Goal: Transaction & Acquisition: Book appointment/travel/reservation

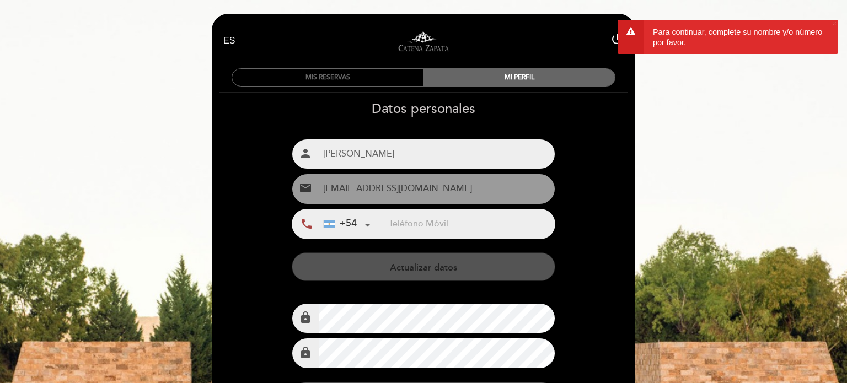
select select "es"
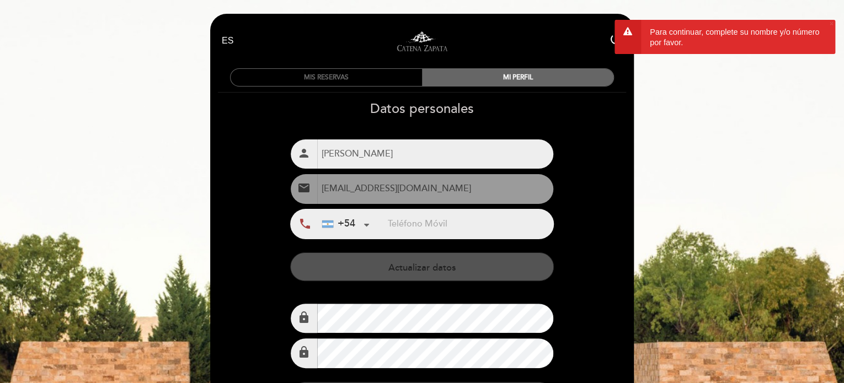
click at [414, 160] on input "[PERSON_NAME]" at bounding box center [434, 153] width 235 height 29
type input "A"
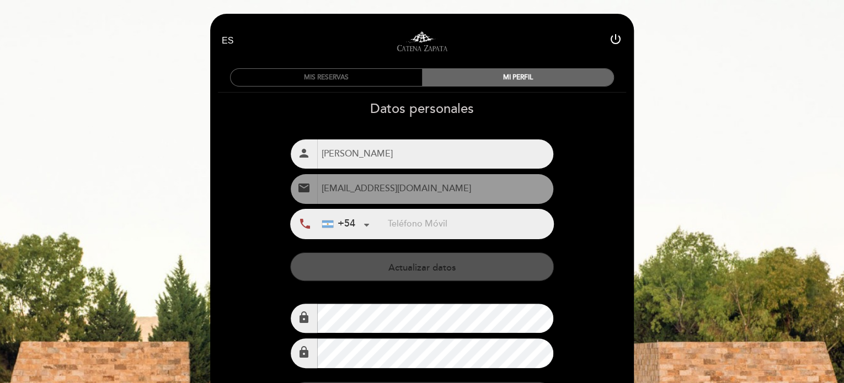
type input "[PERSON_NAME]"
click at [412, 221] on input "tel" at bounding box center [469, 224] width 165 height 29
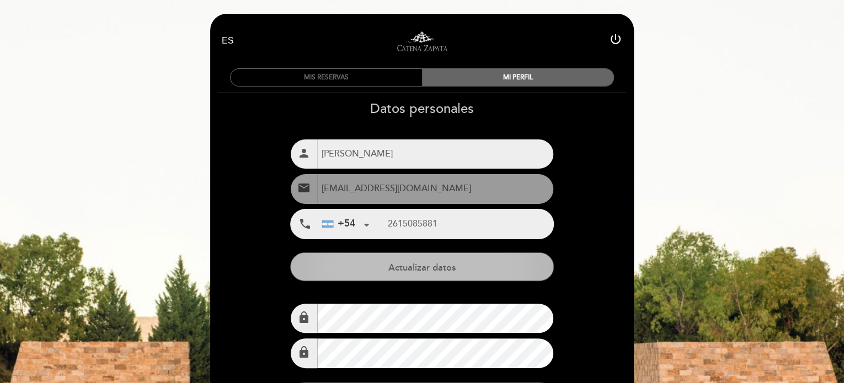
type input "2615085881"
click at [409, 267] on button "Actualizar datos" at bounding box center [421, 267] width 263 height 29
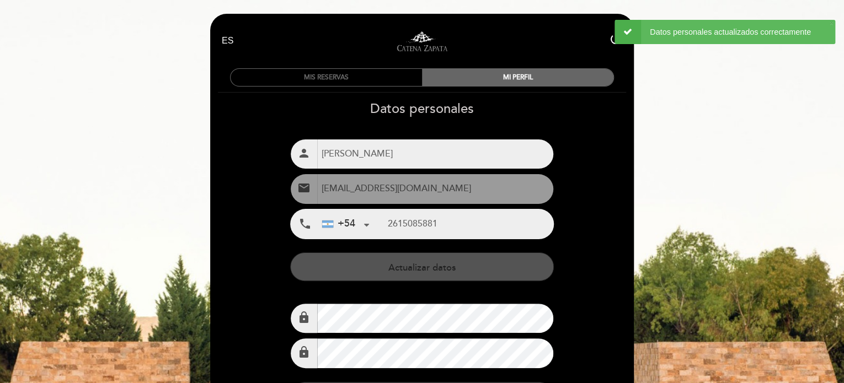
click at [595, 284] on div "Datos personales Nombre completo person [PERSON_NAME] Email email +54 +1" at bounding box center [422, 284] width 425 height 367
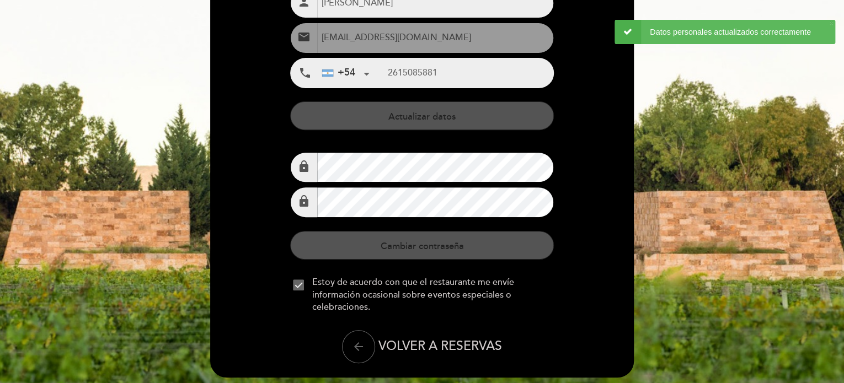
scroll to position [185, 0]
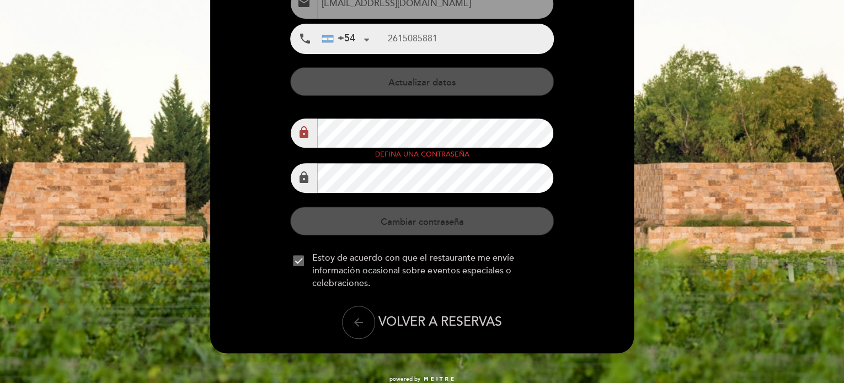
click at [362, 321] on icon "arrow_back" at bounding box center [358, 322] width 13 height 13
select select "es"
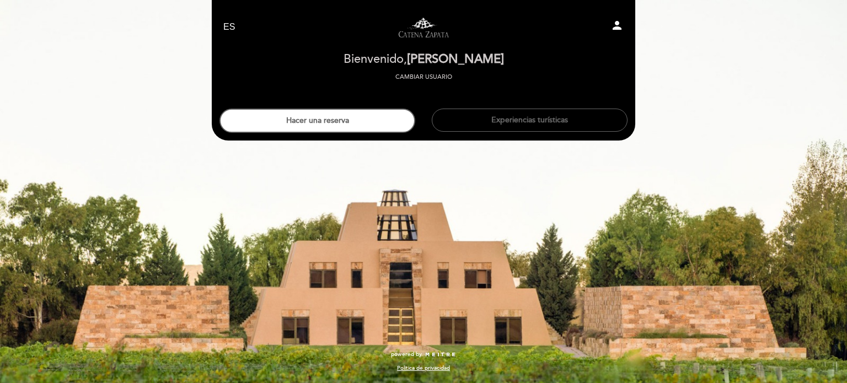
click at [617, 22] on icon "person" at bounding box center [616, 25] width 13 height 13
select select "es"
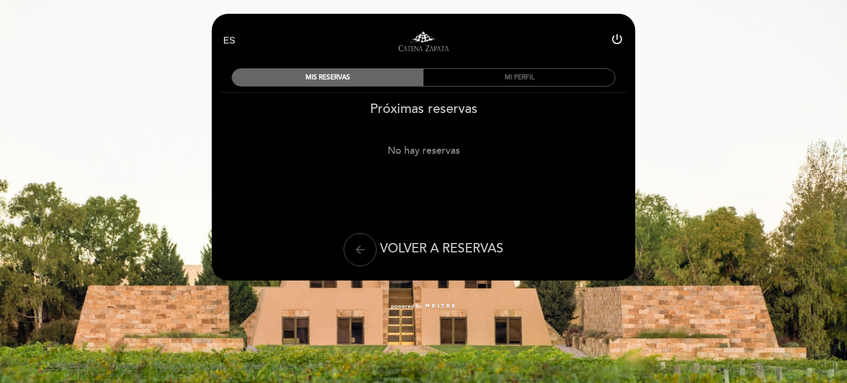
click at [348, 249] on button "arrow_back" at bounding box center [360, 249] width 33 height 33
select select "es"
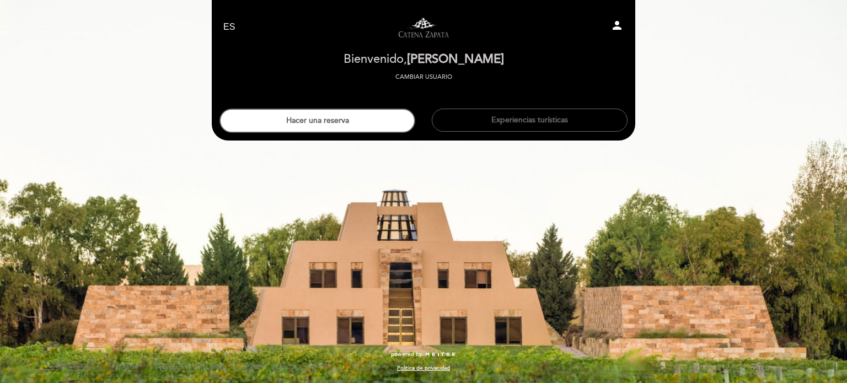
click at [348, 249] on div "EN ES PT Visitas y degustaciones en La Pirámide person [GEOGRAPHIC_DATA] Bienve…" at bounding box center [423, 191] width 847 height 383
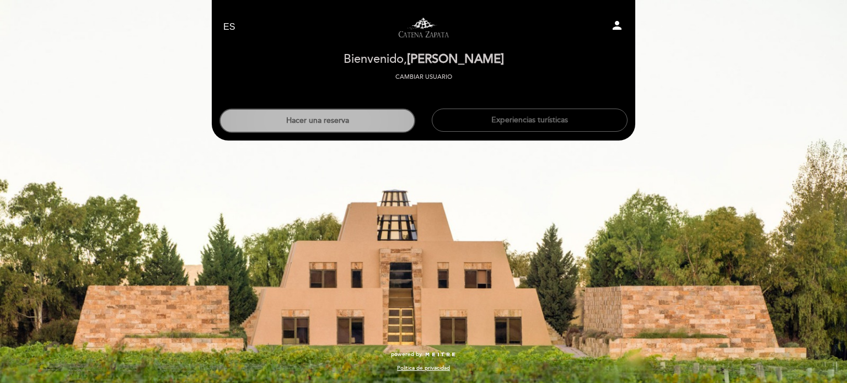
click at [345, 123] on button "Hacer una reserva" at bounding box center [317, 121] width 196 height 24
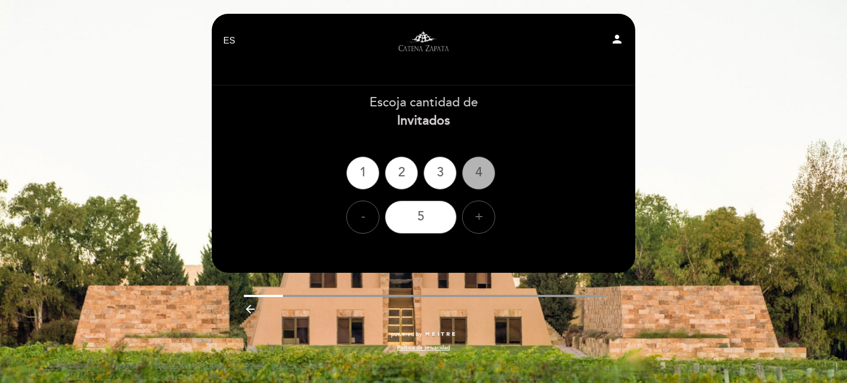
click at [476, 171] on div "4" at bounding box center [478, 173] width 33 height 33
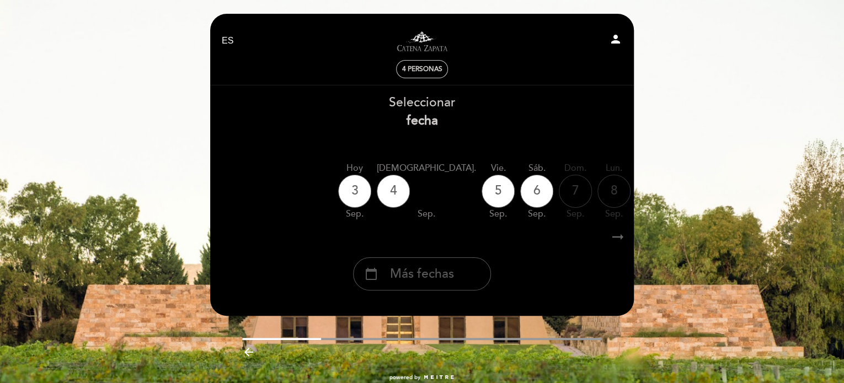
click at [439, 269] on span "Más fechas" at bounding box center [422, 274] width 64 height 18
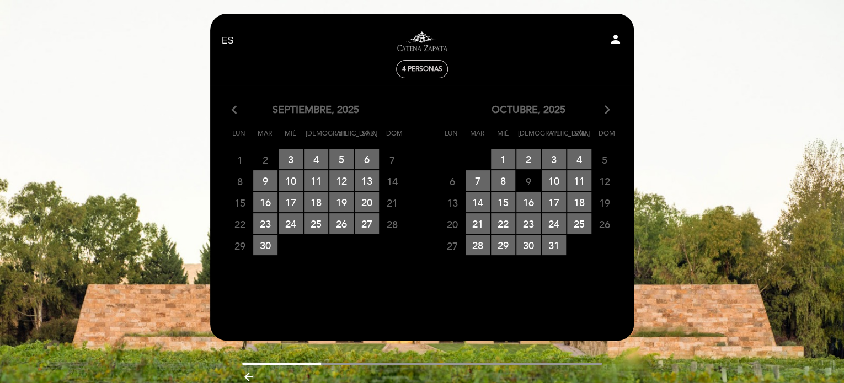
click at [609, 108] on icon "arrow_forward_ios" at bounding box center [607, 110] width 10 height 14
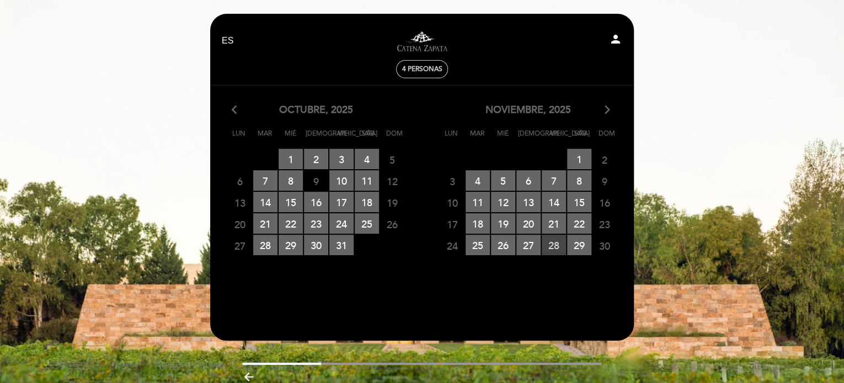
click at [554, 241] on span "28 RESERVAS DISPONIBLES" at bounding box center [553, 245] width 24 height 20
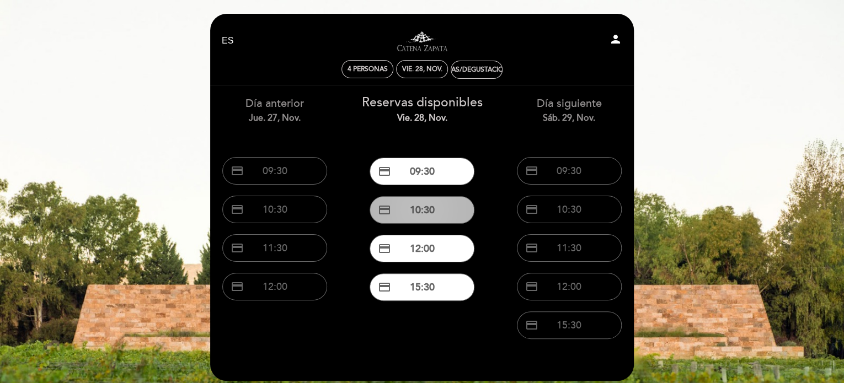
click at [445, 218] on button "credit_card 10:30" at bounding box center [421, 210] width 105 height 28
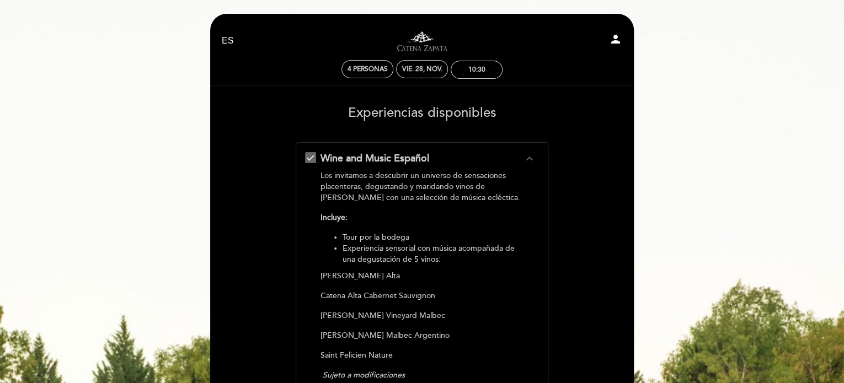
click at [587, 263] on form "Wine and Music Español expand_less Los invitamos a descubrir un universo de sen…" at bounding box center [422, 370] width 408 height 457
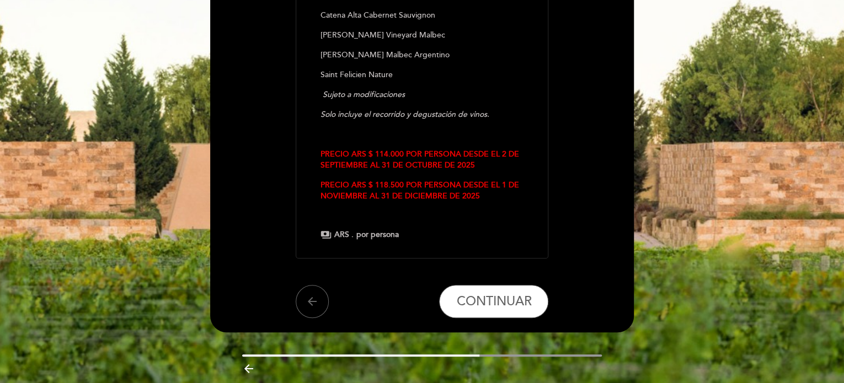
scroll to position [320, 0]
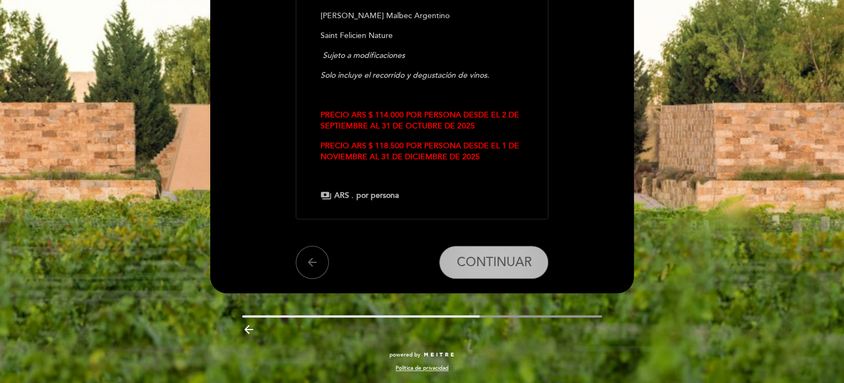
click at [514, 269] on span "CONTINUAR" at bounding box center [493, 262] width 75 height 15
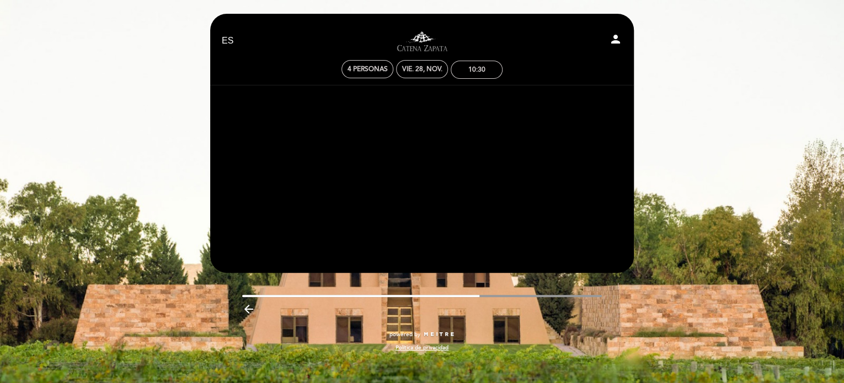
scroll to position [0, 0]
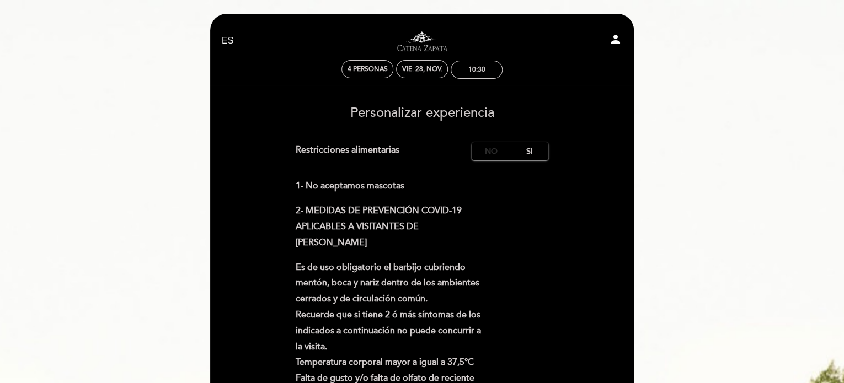
click at [487, 147] on label "No" at bounding box center [490, 151] width 39 height 18
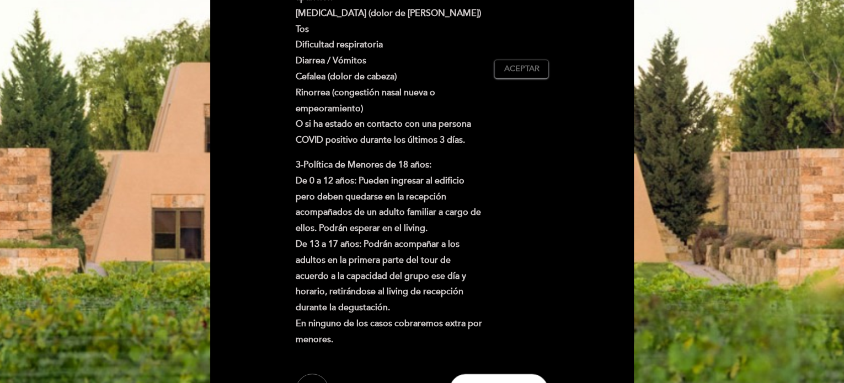
scroll to position [441, 0]
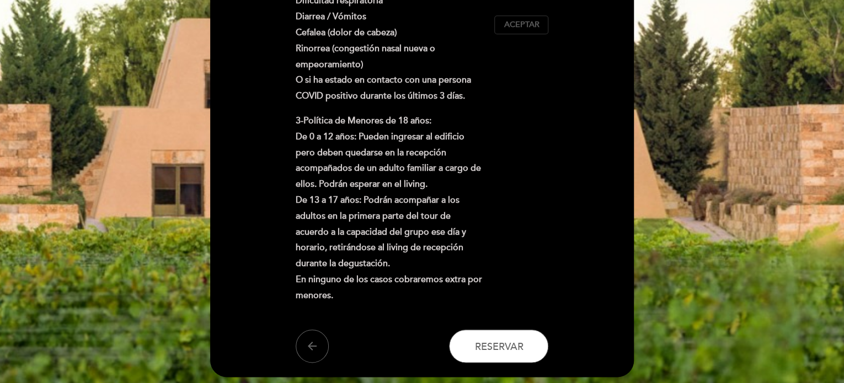
click at [521, 33] on button "Aceptar Aceptado" at bounding box center [521, 24] width 54 height 19
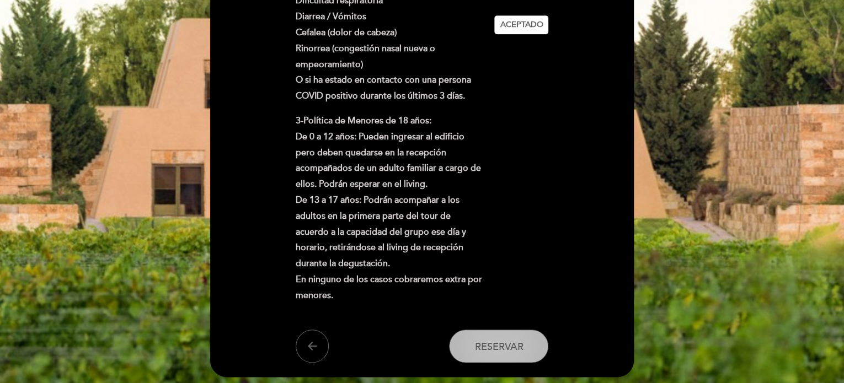
click at [498, 336] on button "Reservar" at bounding box center [498, 346] width 99 height 33
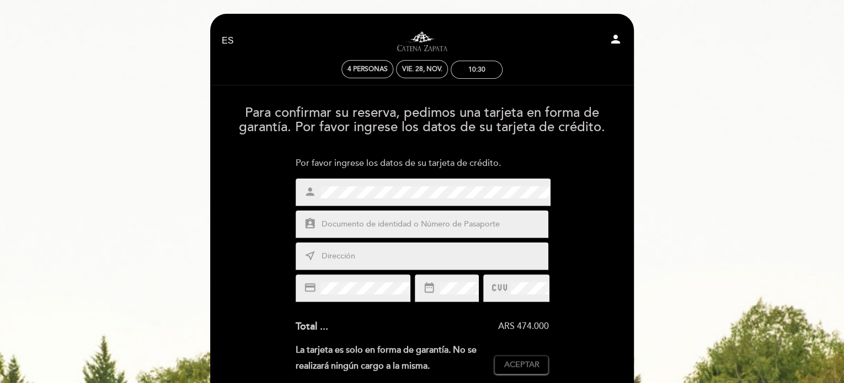
click at [366, 229] on input "text" at bounding box center [434, 224] width 229 height 13
type input "26953065"
click at [390, 255] on input "text" at bounding box center [434, 256] width 229 height 13
type input "[PERSON_NAME] 1684"
click at [376, 280] on div "credit_card" at bounding box center [353, 289] width 115 height 28
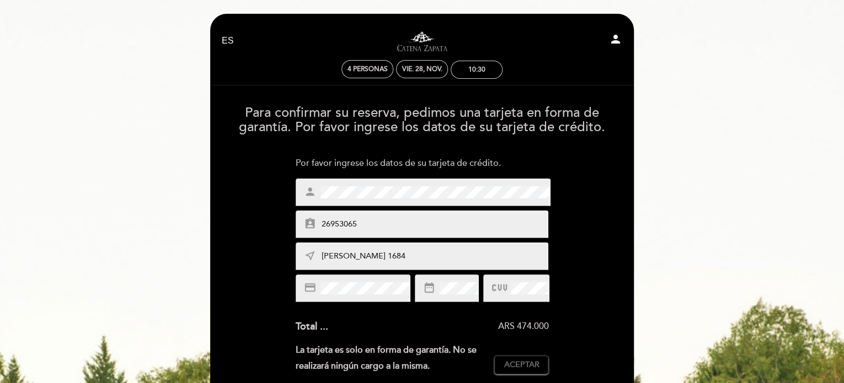
click at [608, 290] on div "Para confirmar su reserva, pedimos una tarjeta en forma de garantía. Por favor …" at bounding box center [422, 371] width 408 height 549
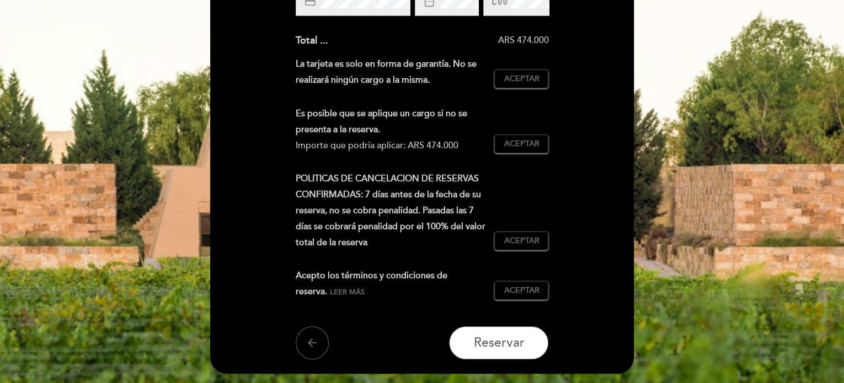
scroll to position [287, 0]
click at [526, 79] on span "Aceptar" at bounding box center [520, 79] width 35 height 12
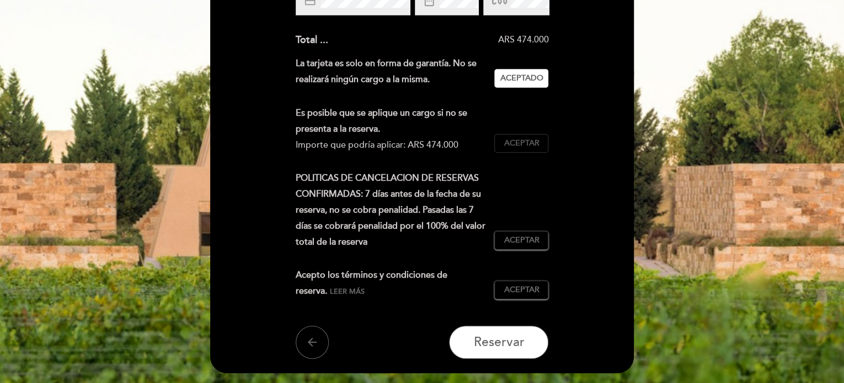
click at [525, 139] on span "Aceptar" at bounding box center [520, 144] width 35 height 12
click at [524, 235] on span "Aceptar" at bounding box center [520, 241] width 35 height 12
click at [524, 286] on span "Aceptar" at bounding box center [520, 291] width 35 height 12
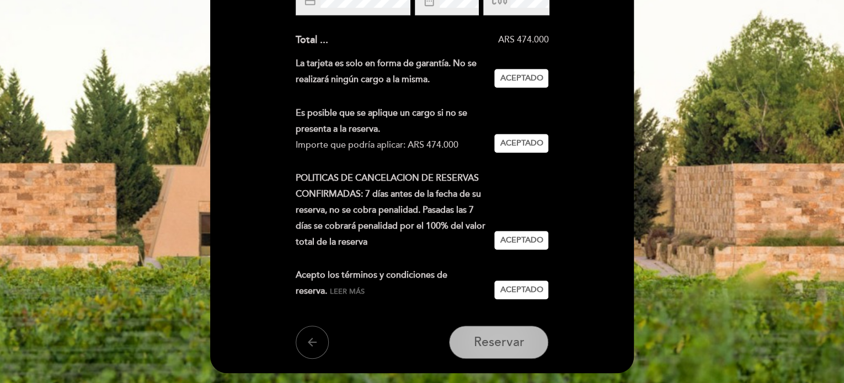
click at [499, 337] on span "Reservar" at bounding box center [498, 342] width 51 height 15
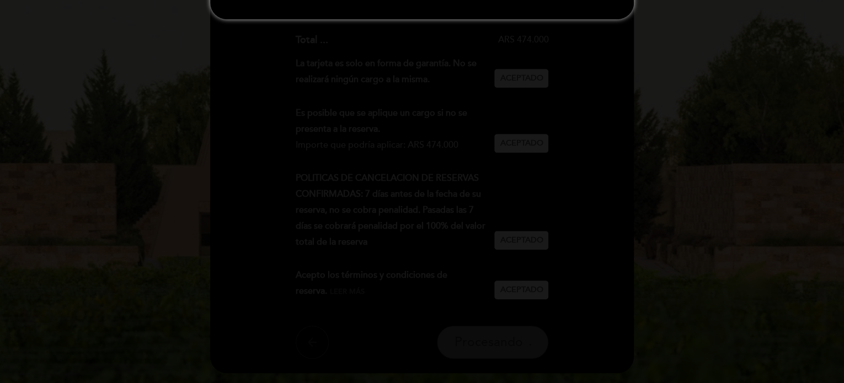
scroll to position [0, 0]
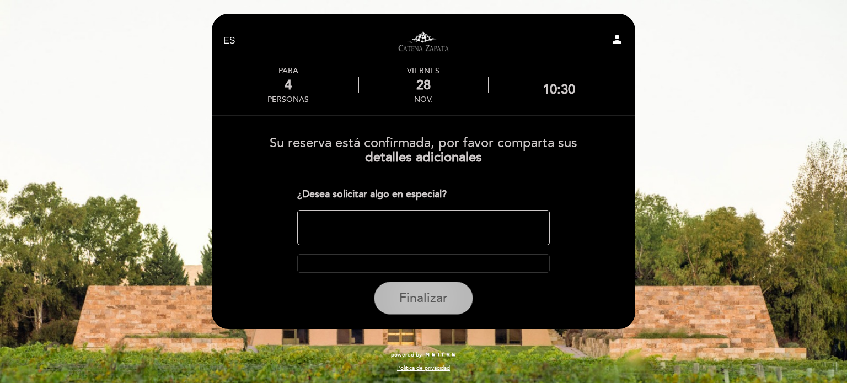
click at [433, 304] on span "Finalizar" at bounding box center [423, 298] width 49 height 15
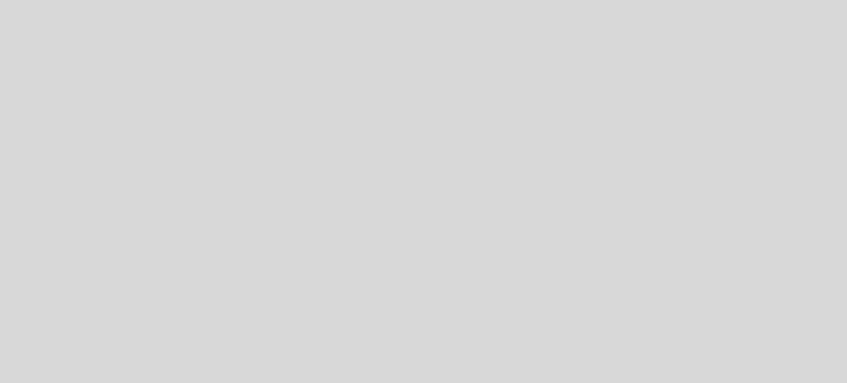
select select "es"
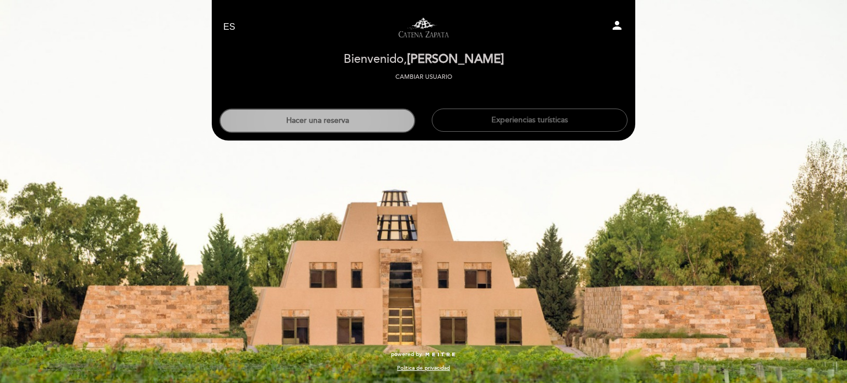
click at [316, 119] on button "Hacer una reserva" at bounding box center [317, 121] width 196 height 24
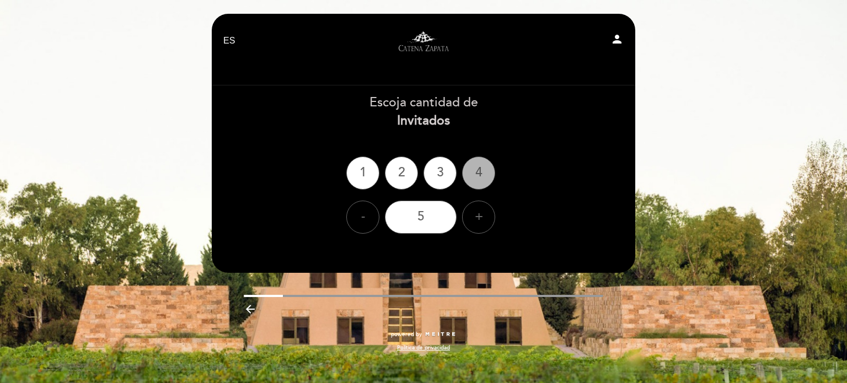
click at [479, 166] on div "4" at bounding box center [478, 173] width 33 height 33
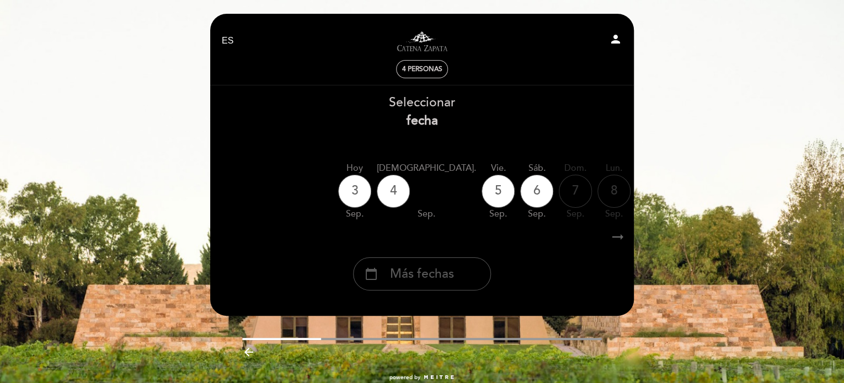
click at [434, 269] on span "Más fechas" at bounding box center [422, 274] width 64 height 18
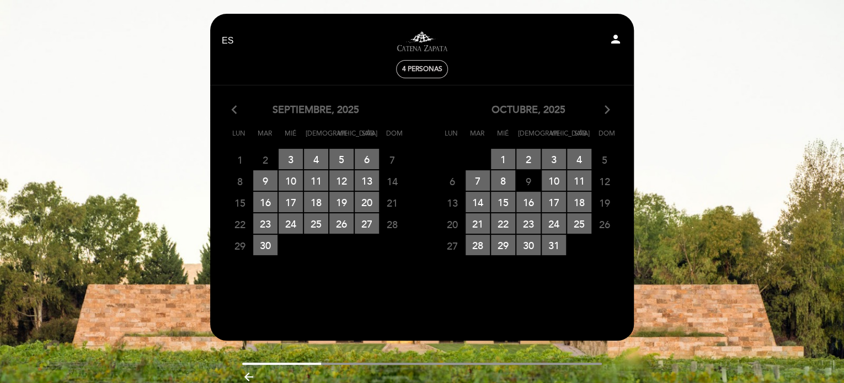
click at [609, 108] on icon "arrow_forward_ios" at bounding box center [607, 110] width 10 height 14
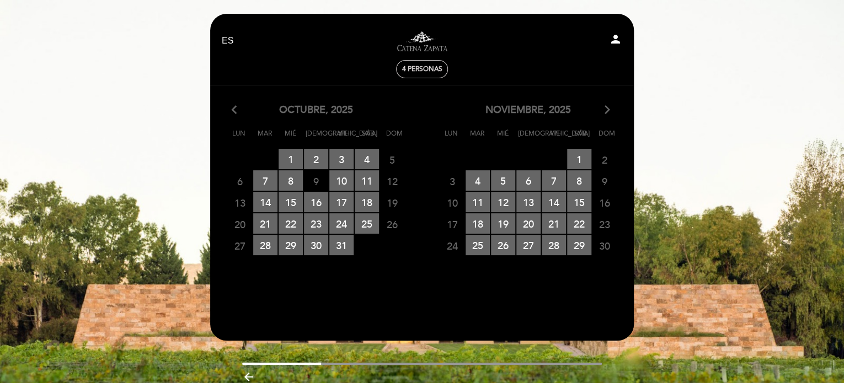
click at [609, 108] on icon "arrow_forward_ios" at bounding box center [607, 110] width 10 height 14
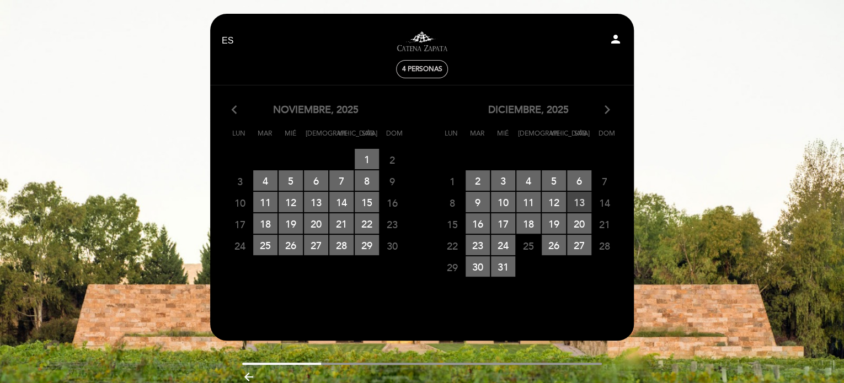
click at [578, 198] on span "13 RESERVAS DISPONIBLES" at bounding box center [579, 202] width 24 height 20
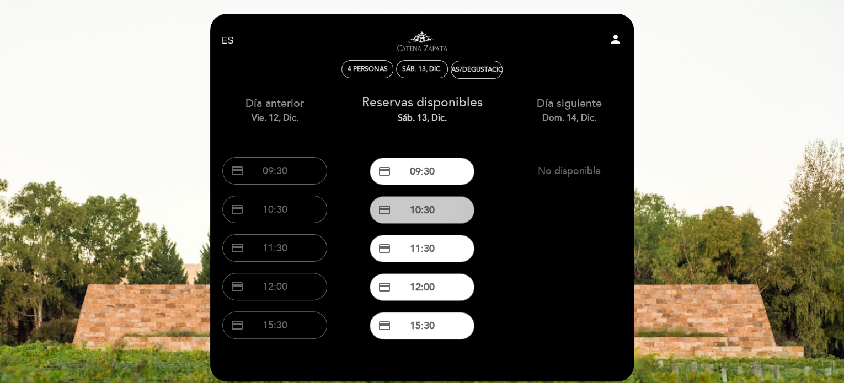
click at [449, 216] on button "credit_card 10:30" at bounding box center [421, 210] width 105 height 28
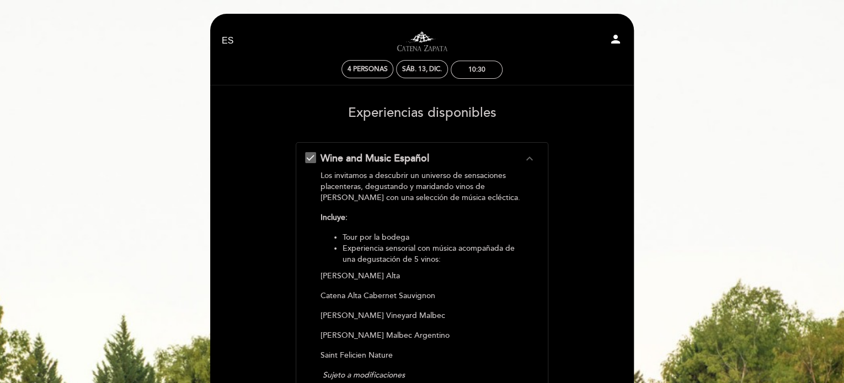
click at [583, 233] on form "Wine and Music Español expand_less Los invitamos a descubrir un universo de sen…" at bounding box center [422, 370] width 408 height 457
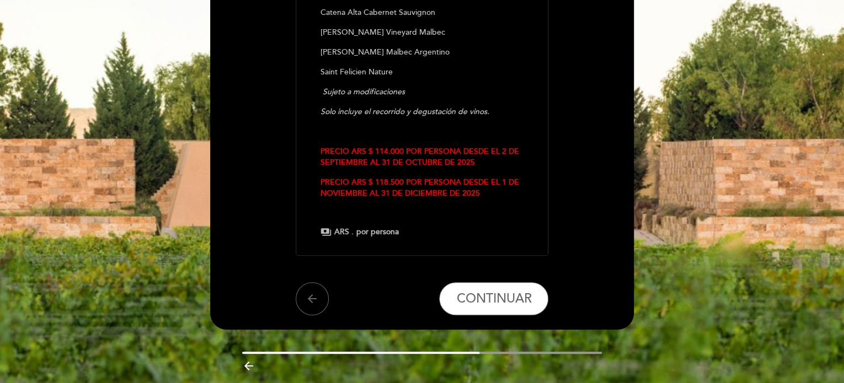
scroll to position [320, 0]
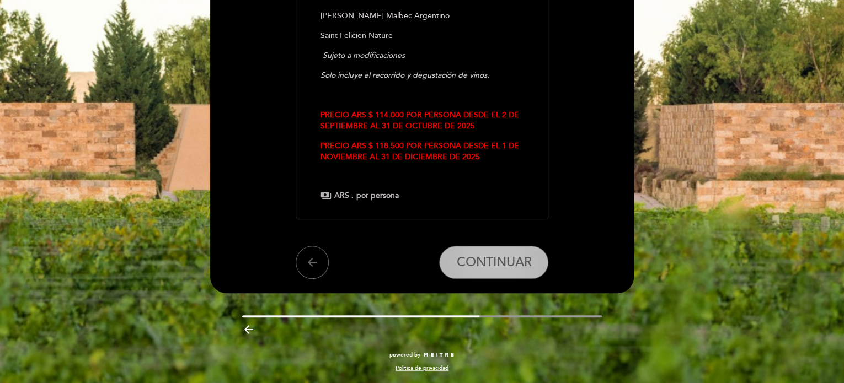
click at [495, 260] on span "CONTINUAR" at bounding box center [493, 262] width 75 height 15
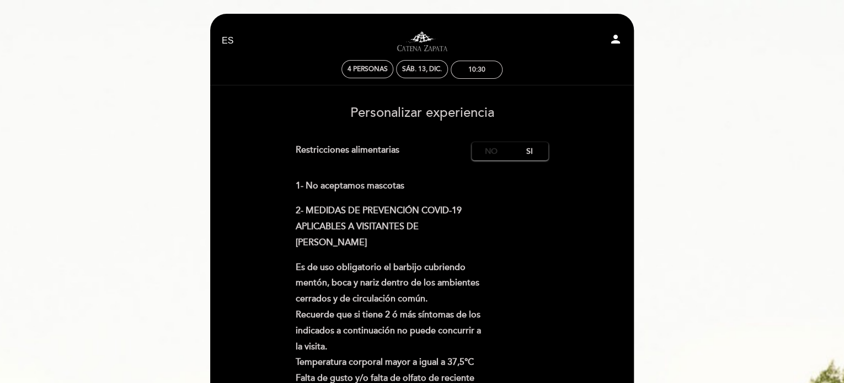
click at [487, 151] on label "No" at bounding box center [490, 151] width 39 height 18
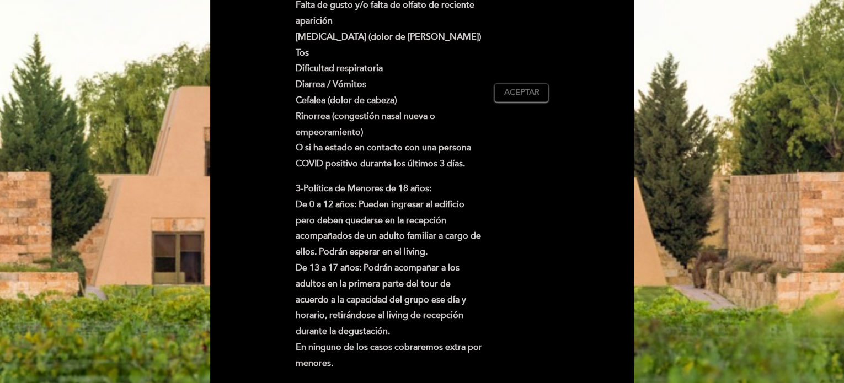
scroll to position [397, 0]
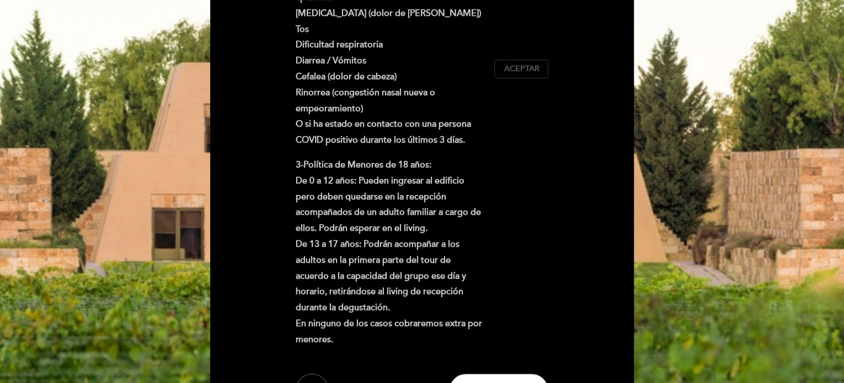
click at [527, 69] on span "Aceptar" at bounding box center [520, 69] width 35 height 12
click at [613, 192] on form "Cargo por servicio : 0 % Nothing selected 0 % 15 % 18 % 20 % Restricciones alim…" at bounding box center [422, 76] width 408 height 662
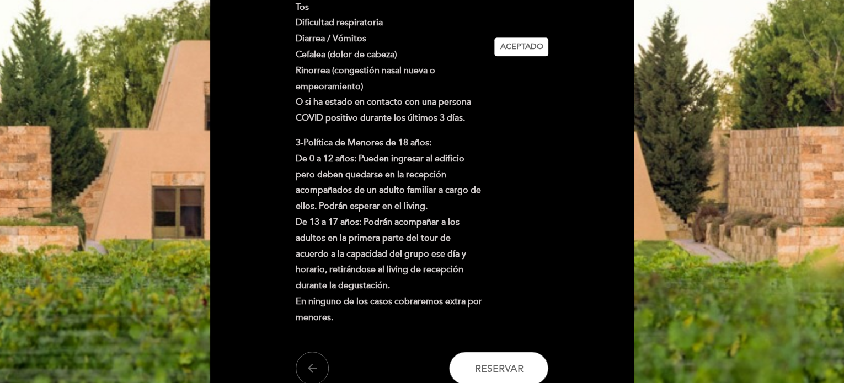
scroll to position [485, 0]
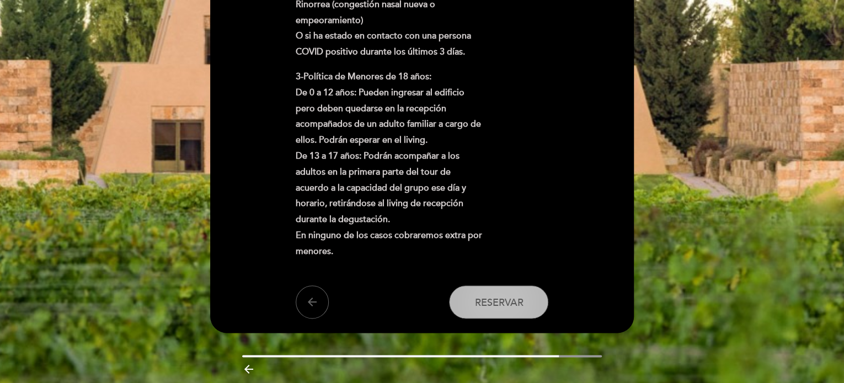
click at [481, 311] on button "Reservar" at bounding box center [498, 302] width 99 height 33
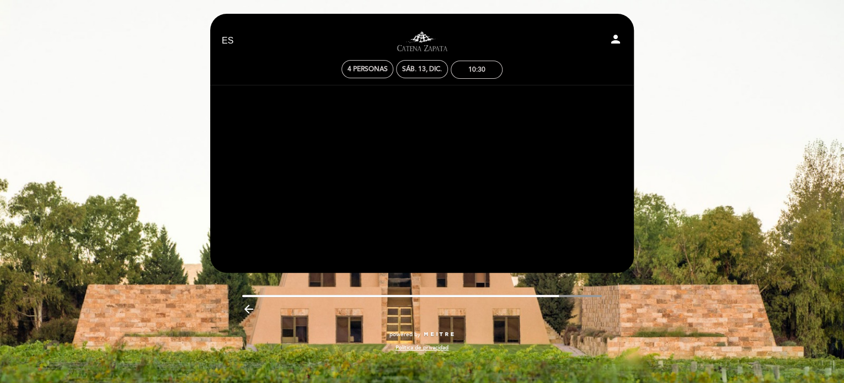
scroll to position [0, 0]
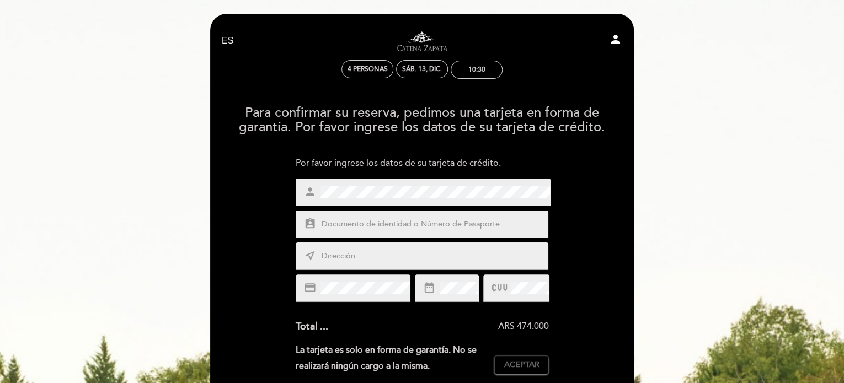
click at [388, 222] on input "text" at bounding box center [434, 224] width 229 height 13
type input "26953065"
click at [371, 250] on span at bounding box center [432, 256] width 229 height 13
click at [351, 257] on input "text" at bounding box center [434, 256] width 229 height 13
type input "[PERSON_NAME] 1684"
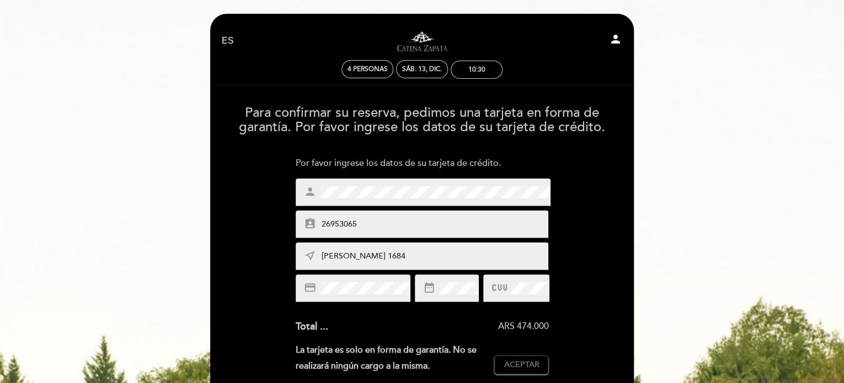
click at [614, 300] on div "Para confirmar su reserva, pedimos una tarjeta en forma de garantía. Por favor …" at bounding box center [422, 371] width 408 height 549
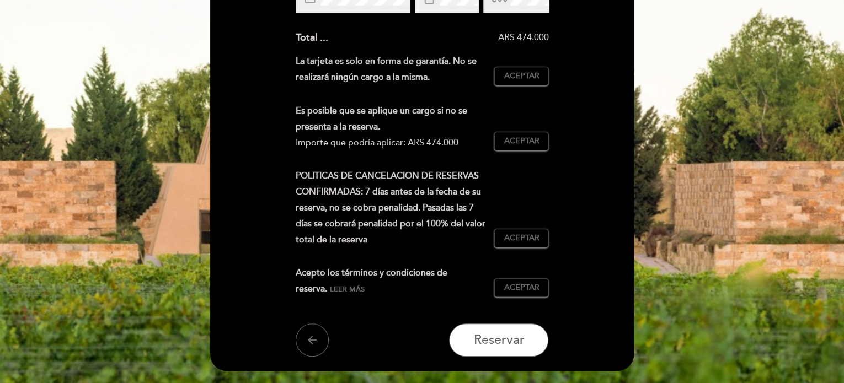
scroll to position [309, 0]
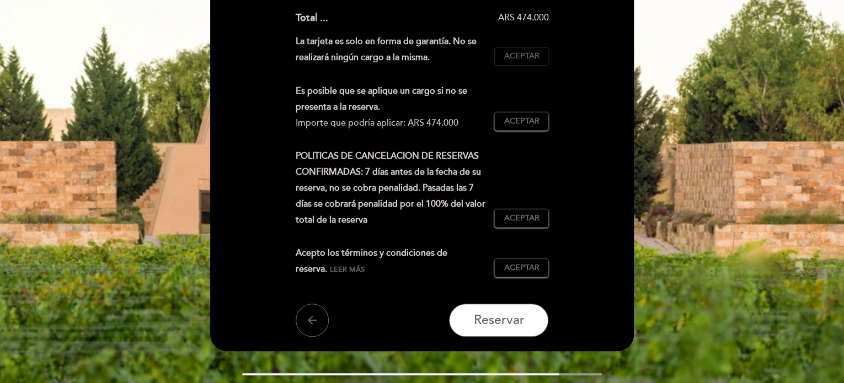
click at [529, 55] on span "Aceptar" at bounding box center [520, 57] width 35 height 12
click at [524, 125] on span "Aceptar" at bounding box center [520, 122] width 35 height 12
click at [519, 212] on button "Aceptar Aceptado" at bounding box center [521, 218] width 54 height 19
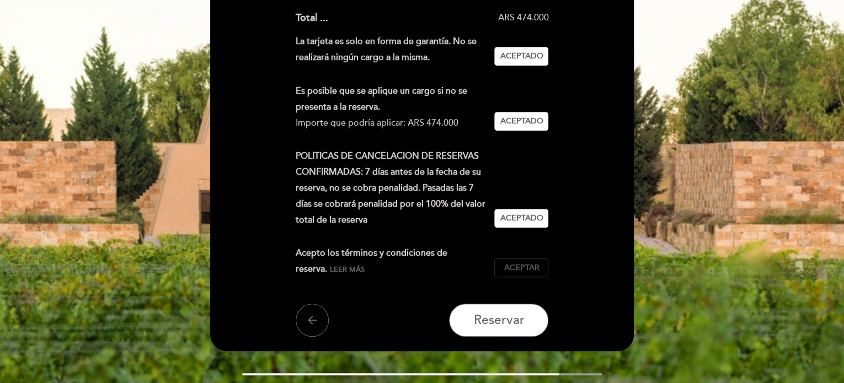
click at [512, 270] on span "Aceptar" at bounding box center [520, 268] width 35 height 12
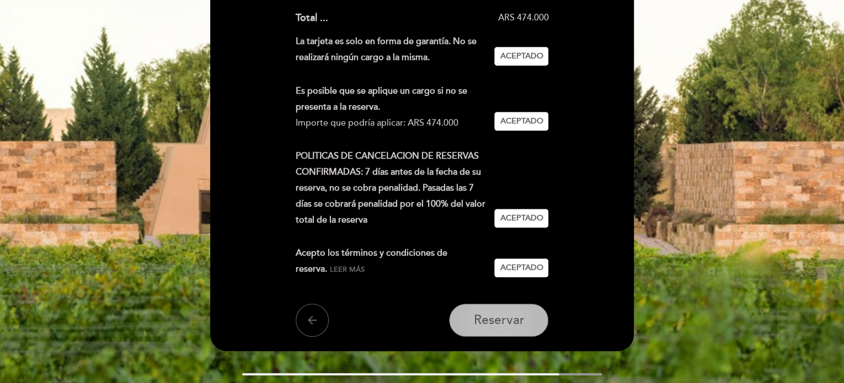
click at [490, 319] on span "Reservar" at bounding box center [498, 320] width 51 height 15
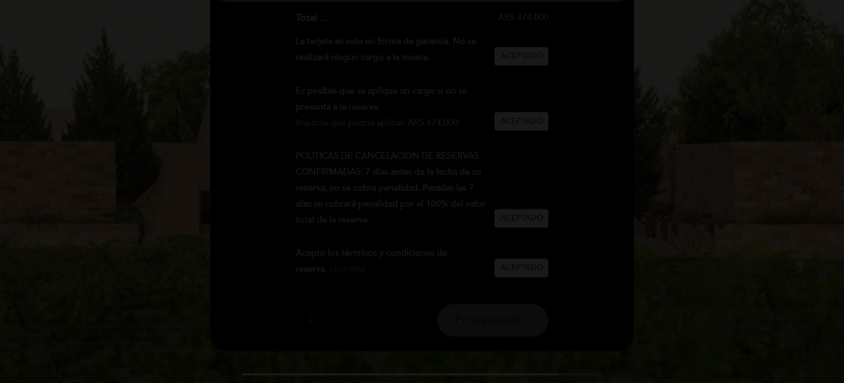
scroll to position [0, 0]
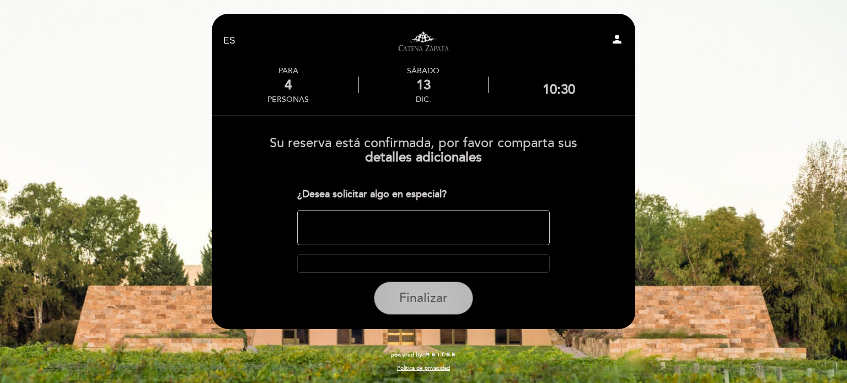
click at [416, 307] on button "Finalizar" at bounding box center [423, 298] width 99 height 33
